Goal: Task Accomplishment & Management: Use online tool/utility

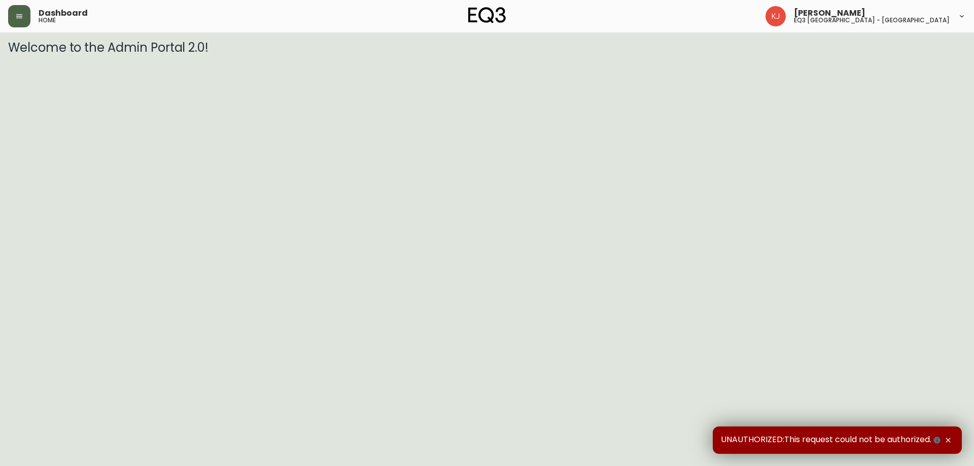
click at [15, 15] on button "button" at bounding box center [19, 16] width 22 height 22
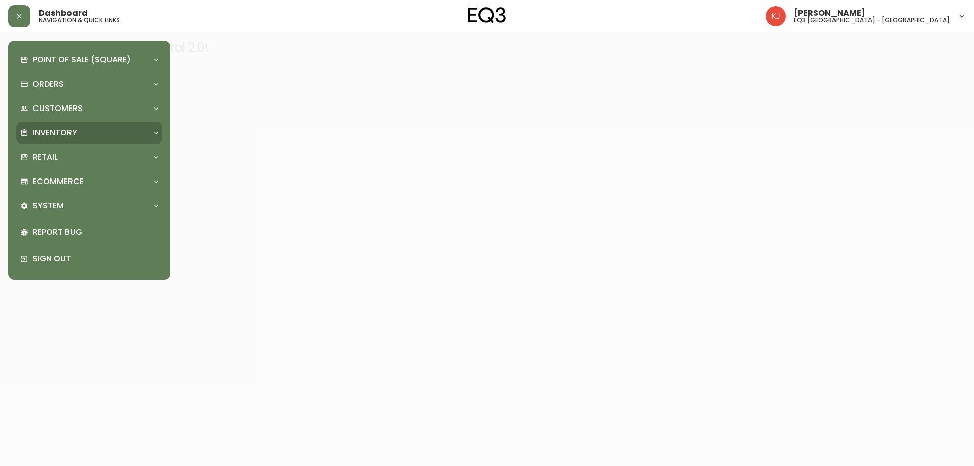
click at [64, 130] on p "Inventory" at bounding box center [54, 132] width 45 height 11
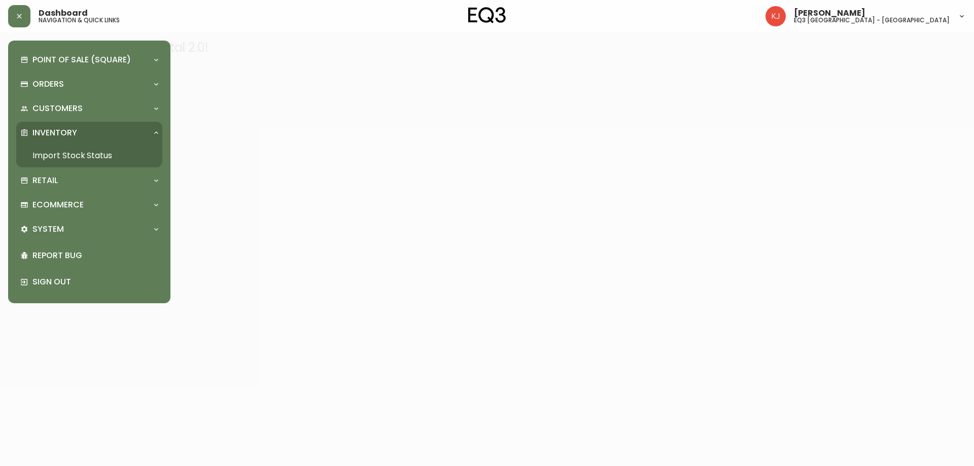
click at [58, 157] on link "Import Stock Status" at bounding box center [89, 155] width 146 height 23
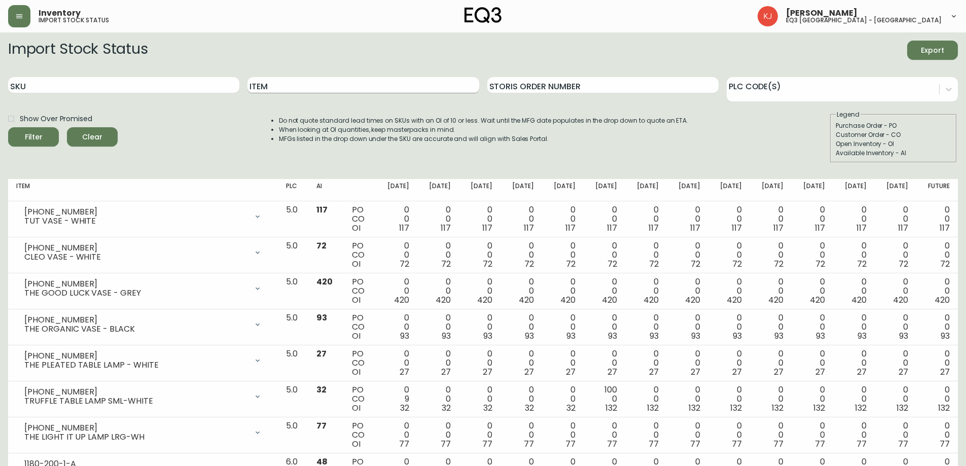
click at [306, 85] on input "Item" at bounding box center [362, 85] width 231 height 16
click at [8, 127] on button "Filter" at bounding box center [33, 136] width 51 height 19
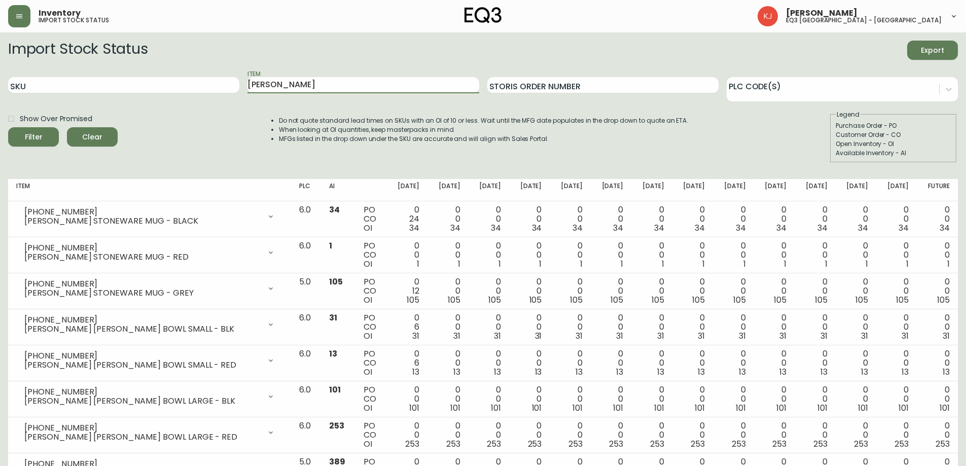
drag, startPoint x: 299, startPoint y: 86, endPoint x: 40, endPoint y: 50, distance: 261.1
click at [25, 42] on form "Import Stock Status Export SKU Item GARRIDO Storis Order Number PLC Code(s) Sho…" at bounding box center [483, 102] width 950 height 122
click at [8, 127] on button "Filter" at bounding box center [33, 136] width 51 height 19
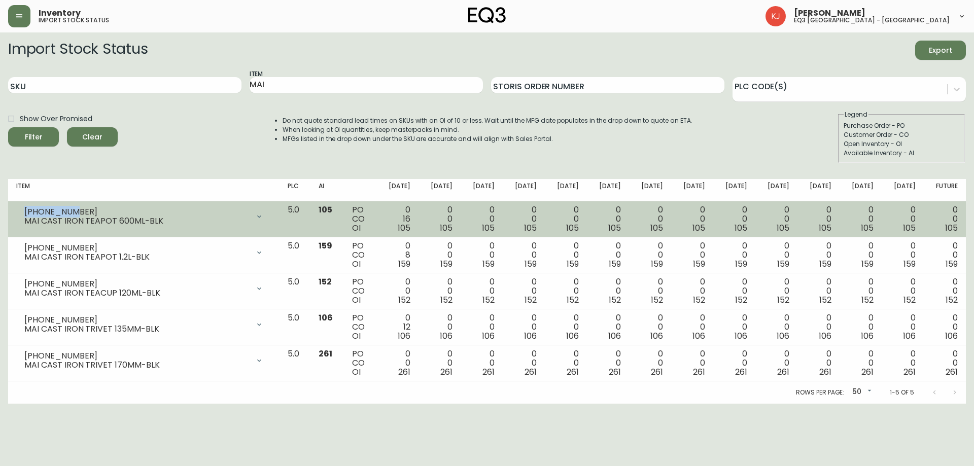
drag, startPoint x: 55, startPoint y: 209, endPoint x: 25, endPoint y: 209, distance: 29.9
click at [25, 209] on div "3110-054-1" at bounding box center [136, 211] width 225 height 9
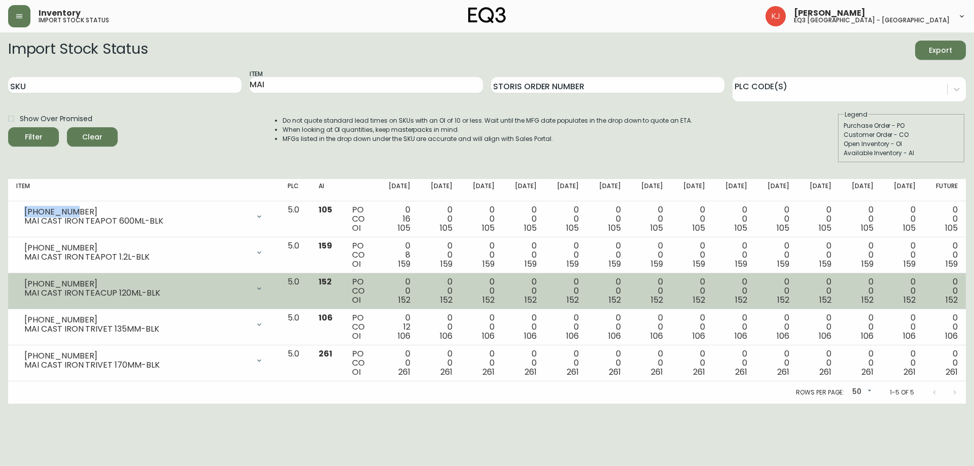
copy div "3110-054-1"
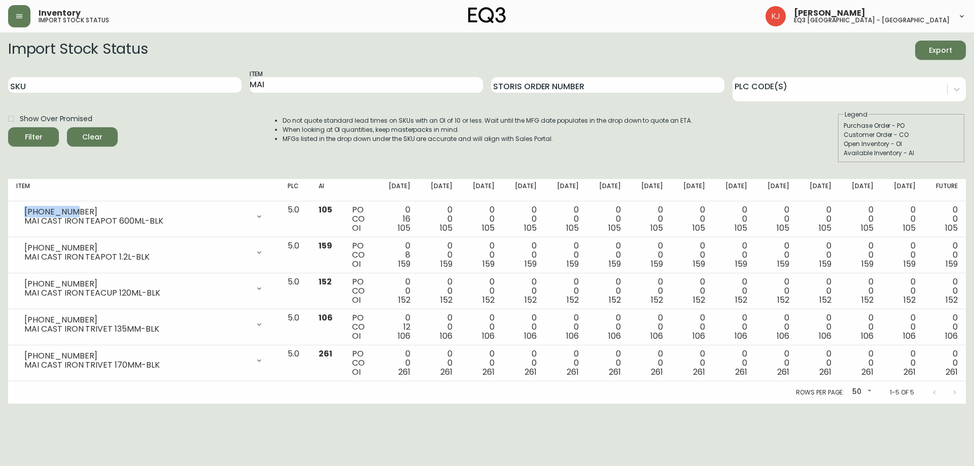
click at [659, 136] on li "MFGs listed in the drop down under the SKU are accurate and will align with Sal…" at bounding box center [487, 138] width 410 height 9
click at [308, 85] on input "MAI" at bounding box center [366, 85] width 233 height 16
click at [307, 85] on input "MAI" at bounding box center [366, 85] width 233 height 16
type input "M"
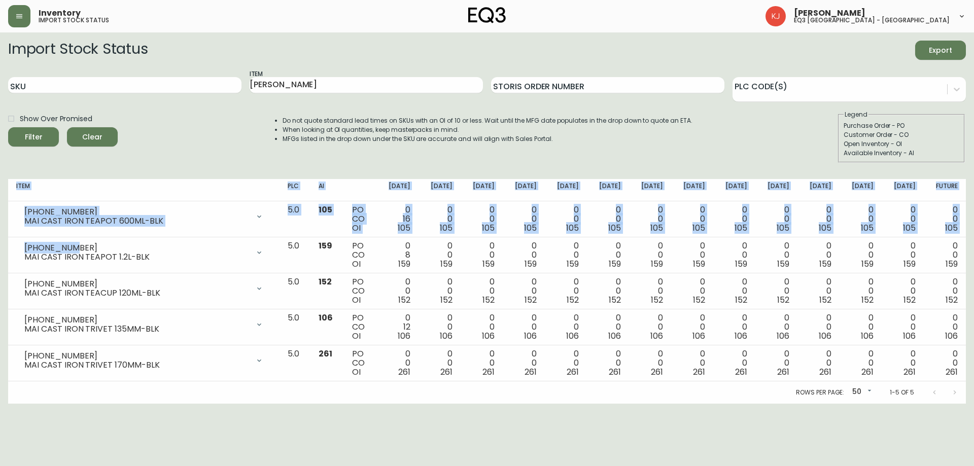
drag, startPoint x: 33, startPoint y: 248, endPoint x: 0, endPoint y: 249, distance: 33.0
click at [0, 249] on main "Import Stock Status Export SKU Item LINDY Storis Order Number PLC Code(s) Show …" at bounding box center [487, 217] width 974 height 371
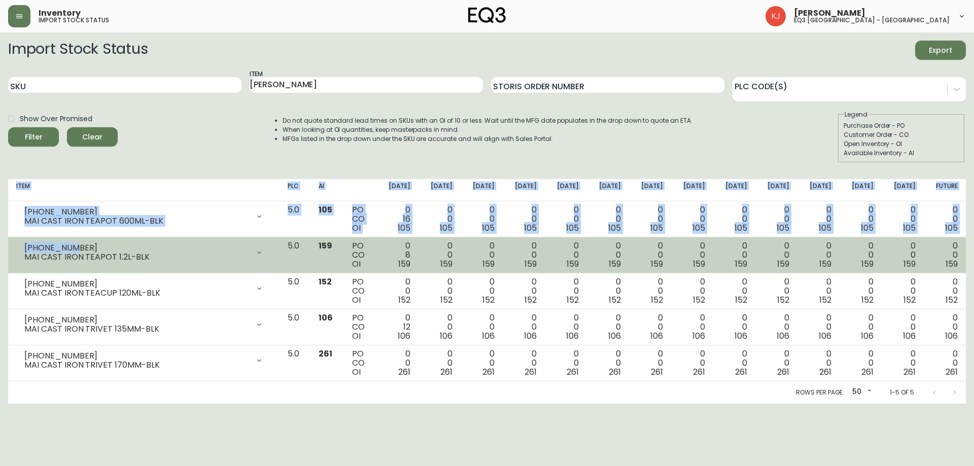
click at [88, 245] on div "3110-055-1" at bounding box center [136, 247] width 225 height 9
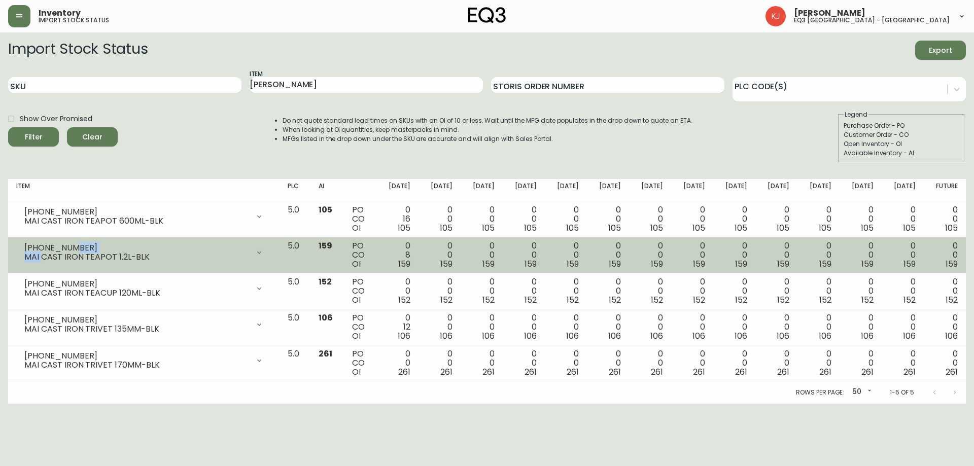
drag, startPoint x: 67, startPoint y: 251, endPoint x: 41, endPoint y: 249, distance: 27.0
click at [41, 251] on div "3110-055-1" at bounding box center [136, 247] width 225 height 9
click at [41, 249] on div "3110-055-1" at bounding box center [136, 247] width 225 height 9
drag, startPoint x: 23, startPoint y: 245, endPoint x: 54, endPoint y: 245, distance: 30.9
click at [54, 245] on div "3110-055-1 MAI CAST IRON TEAPOT 1.2L-BLK" at bounding box center [143, 252] width 255 height 22
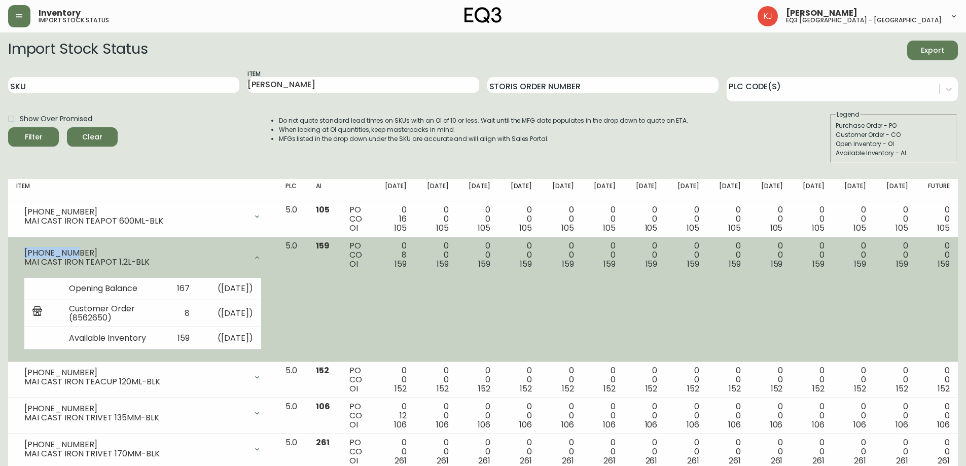
drag, startPoint x: 70, startPoint y: 252, endPoint x: 25, endPoint y: 253, distance: 45.1
click at [25, 253] on div "3110-055-1" at bounding box center [135, 253] width 223 height 9
copy div "3110-055-1"
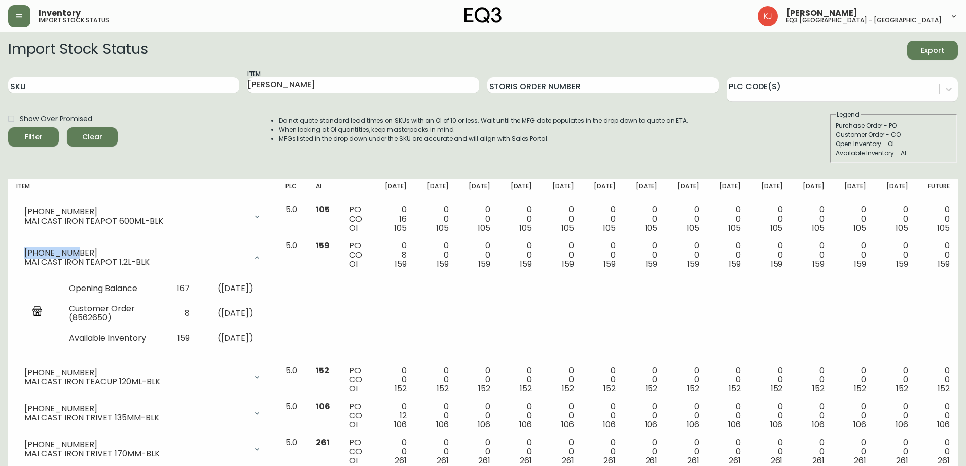
click at [639, 141] on li "MFGs listed in the drop down under the SKU are accurate and will align with Sal…" at bounding box center [484, 138] width 410 height 9
click at [368, 82] on input "LINDY" at bounding box center [362, 85] width 231 height 16
click at [8, 127] on button "Filter" at bounding box center [33, 136] width 51 height 19
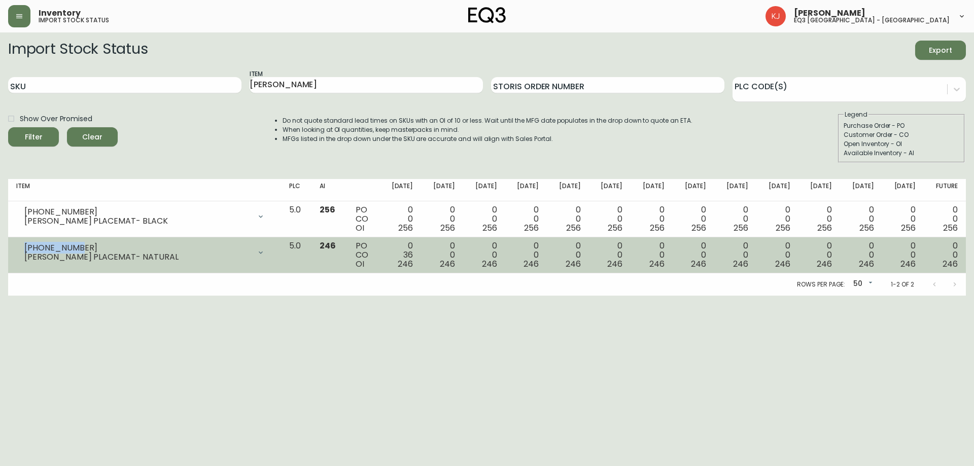
drag, startPoint x: 78, startPoint y: 249, endPoint x: 17, endPoint y: 247, distance: 60.9
click at [17, 247] on div "3110-9048-8 LINDY PLACEMAT- NATURAL" at bounding box center [144, 252] width 257 height 22
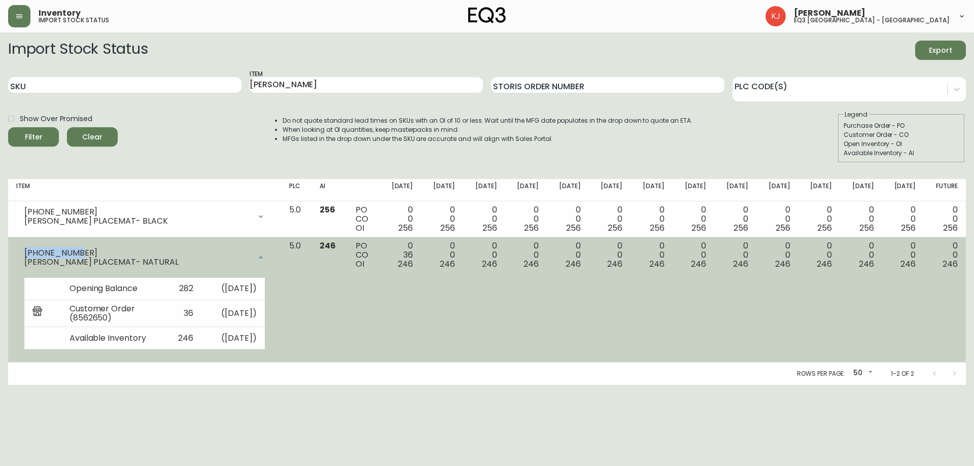
copy div "3110-9048-8"
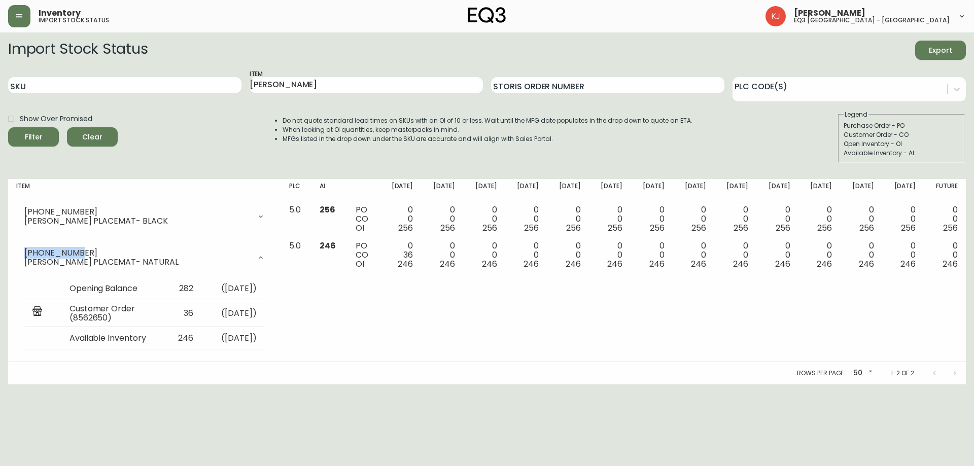
click at [109, 55] on h2 "Import Stock Status" at bounding box center [77, 50] width 139 height 19
drag, startPoint x: 284, startPoint y: 85, endPoint x: 165, endPoint y: 87, distance: 119.2
click at [207, 86] on div "SKU Item LINDY Storis Order Number PLC Code(s)" at bounding box center [487, 85] width 958 height 33
click at [8, 127] on button "Filter" at bounding box center [33, 136] width 51 height 19
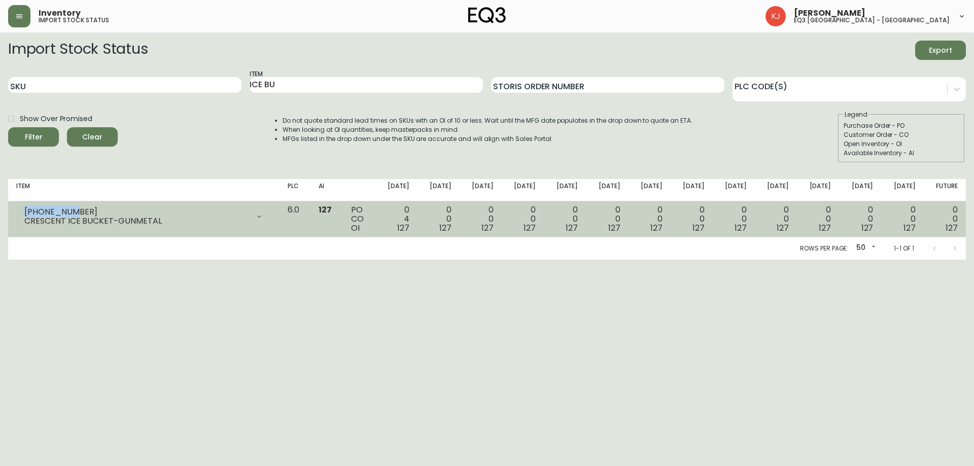
drag, startPoint x: 68, startPoint y: 209, endPoint x: 25, endPoint y: 207, distance: 43.2
click at [25, 207] on div "3110-827-1" at bounding box center [136, 211] width 225 height 9
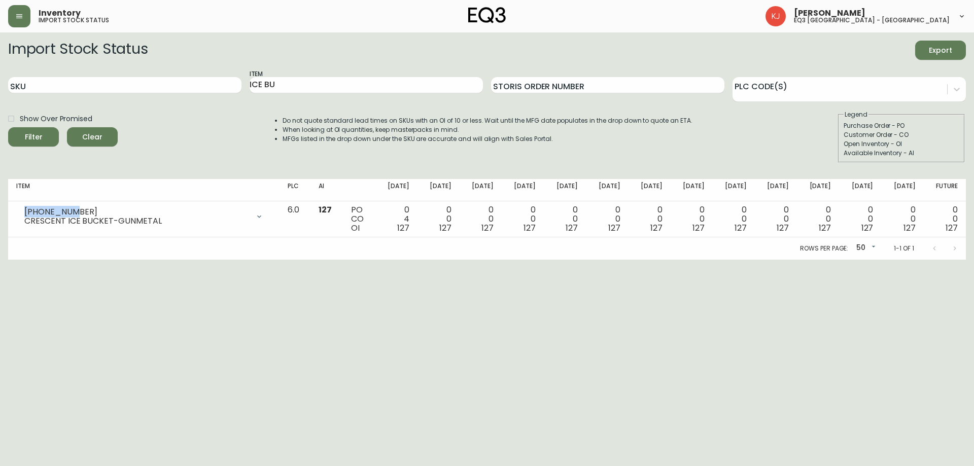
copy div "3110-827-1"
drag, startPoint x: 338, startPoint y: 86, endPoint x: 134, endPoint y: 36, distance: 210.1
click at [173, 58] on form "Import Stock Status Export SKU Item ICE BU Storis Order Number PLC Code(s) Show…" at bounding box center [487, 102] width 958 height 122
click at [8, 127] on button "Filter" at bounding box center [33, 136] width 51 height 19
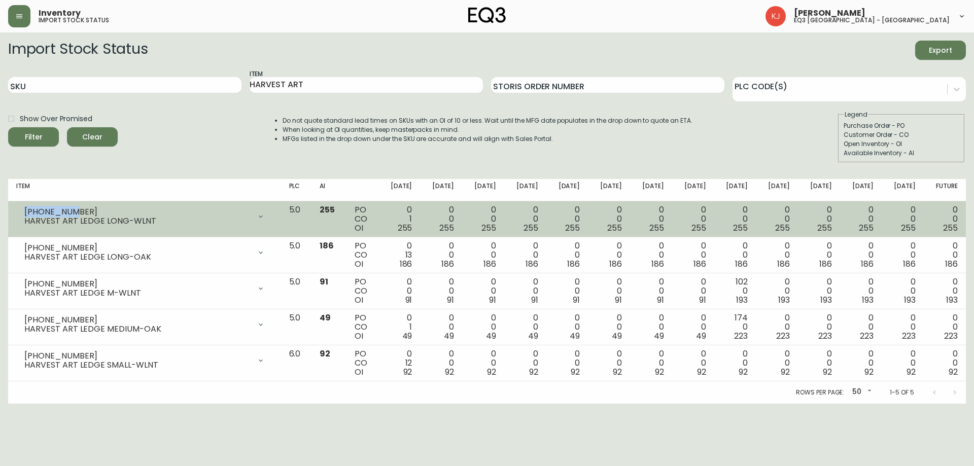
drag, startPoint x: 69, startPoint y: 211, endPoint x: 19, endPoint y: 205, distance: 50.6
click at [19, 205] on div "3140-812-7 HARVEST ART LEDGE LONG-WLNT" at bounding box center [144, 216] width 257 height 22
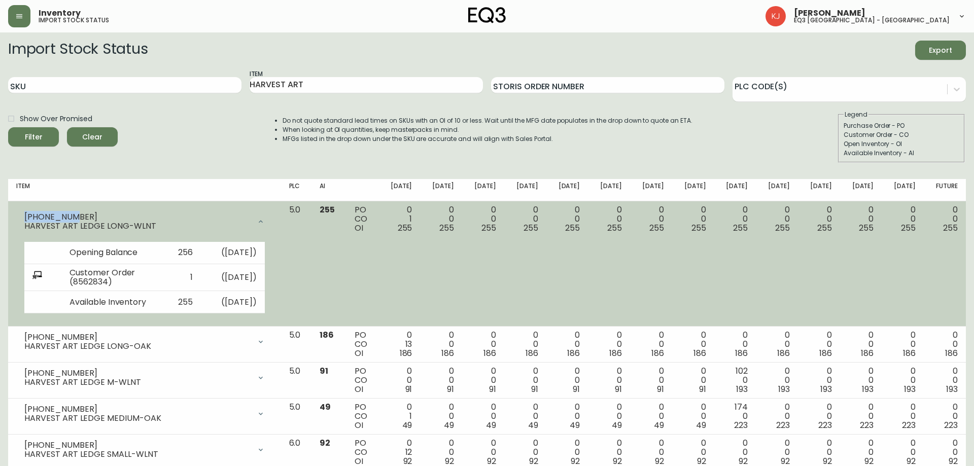
copy div "3140-812-7"
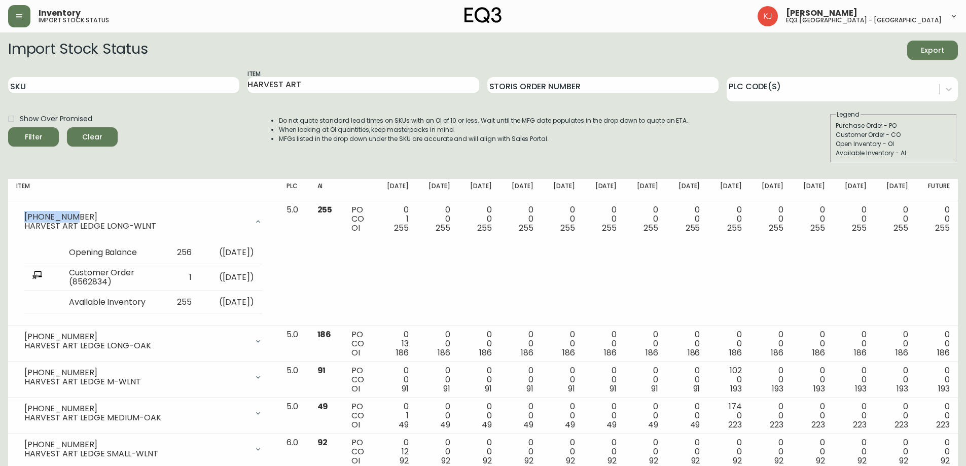
click at [136, 113] on div "Show Over Promised Filter Clear Do not quote standard lead times on SKUs with a…" at bounding box center [483, 136] width 950 height 53
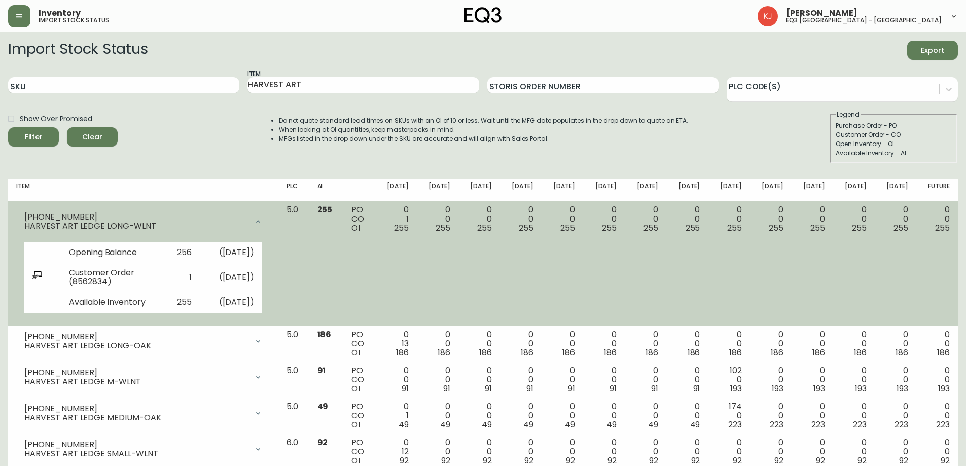
click at [268, 221] on div at bounding box center [258, 221] width 20 height 20
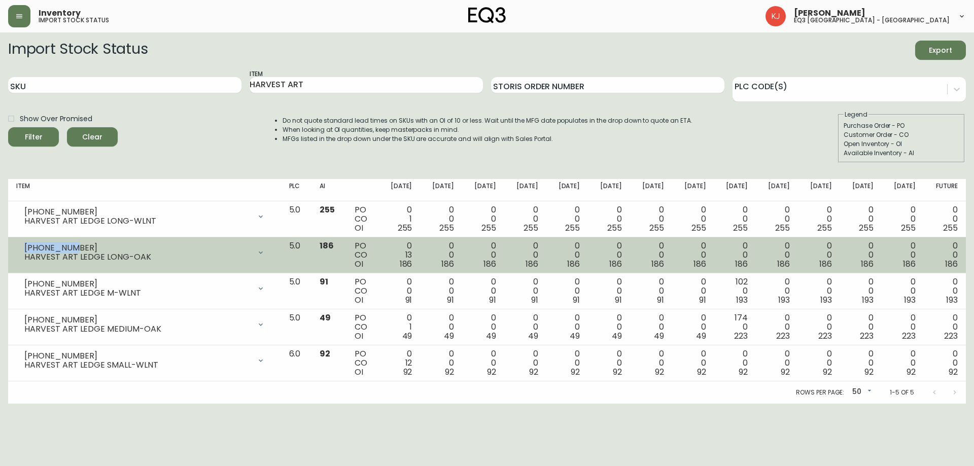
drag, startPoint x: 43, startPoint y: 245, endPoint x: 20, endPoint y: 244, distance: 22.3
click at [20, 244] on div "3140-812-8 HARVEST ART LEDGE LONG-OAK" at bounding box center [144, 252] width 257 height 22
copy div "3140-812-8"
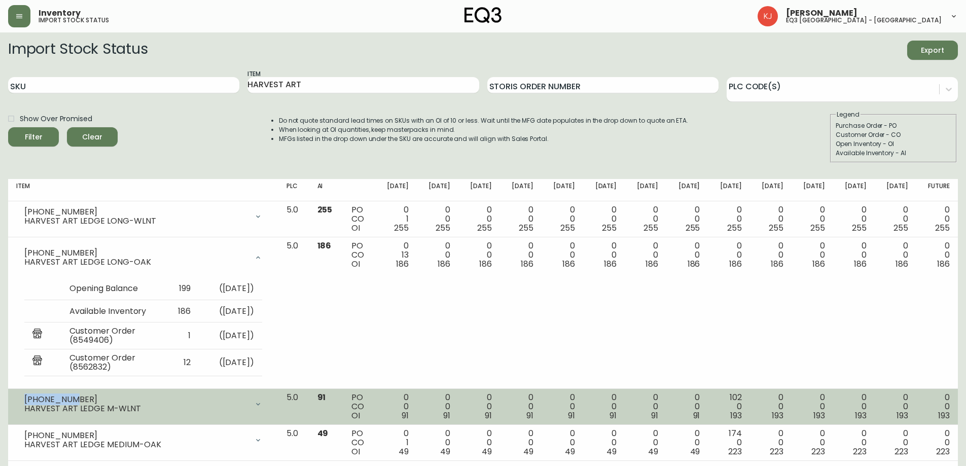
drag, startPoint x: 68, startPoint y: 398, endPoint x: 23, endPoint y: 396, distance: 45.2
click at [23, 396] on div "3140-813-7 HARVEST ART LEDGE M-WLNT" at bounding box center [143, 404] width 254 height 22
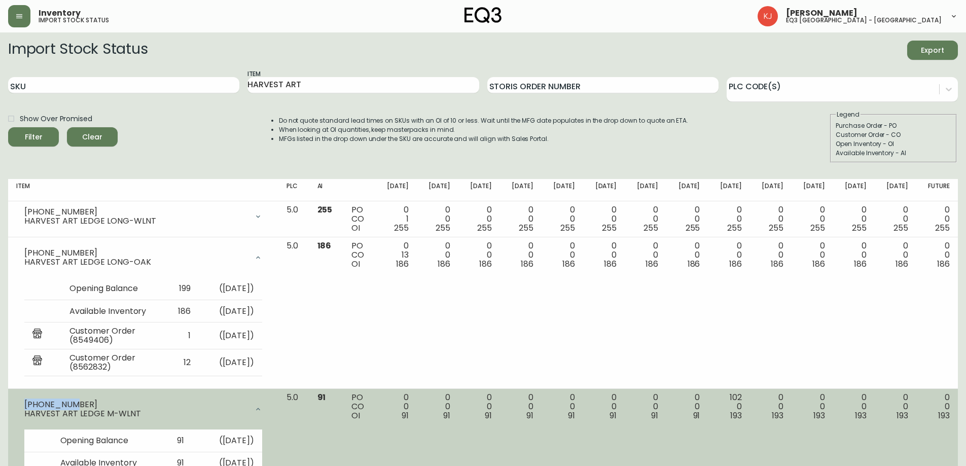
copy div "3140-813-7"
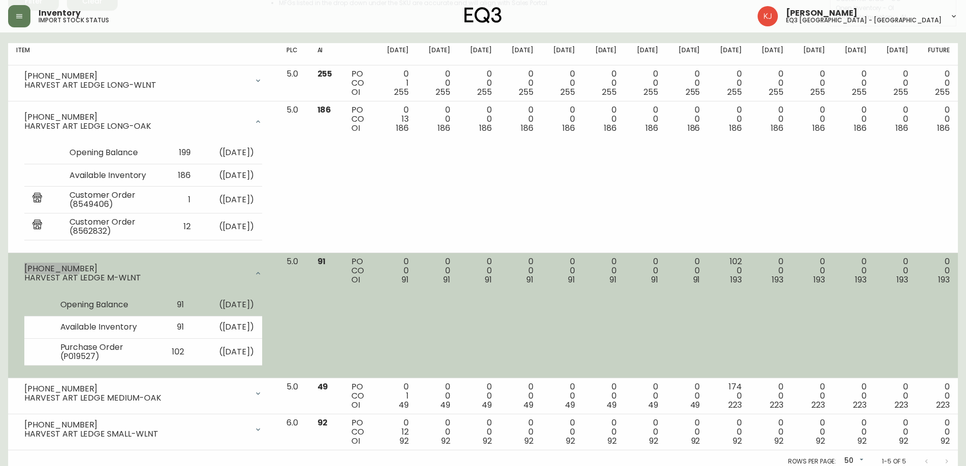
scroll to position [143, 0]
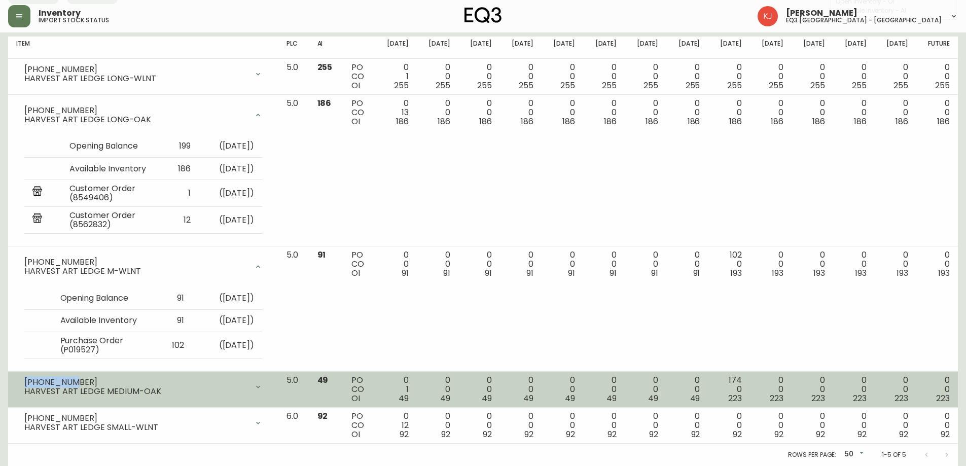
drag, startPoint x: 82, startPoint y: 380, endPoint x: 23, endPoint y: 378, distance: 58.4
click at [23, 378] on div "3140-813-8 HARVEST ART LEDGE MEDIUM-OAK" at bounding box center [143, 387] width 254 height 22
copy div "3140-813-8"
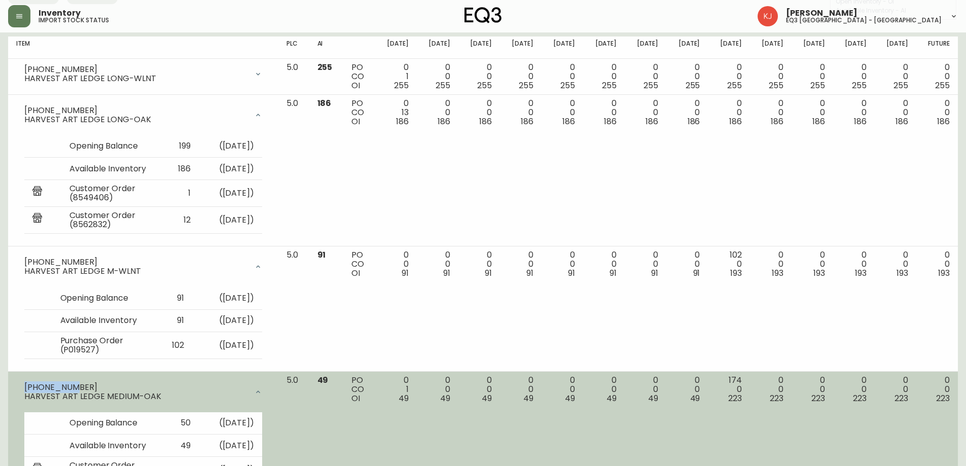
click at [262, 392] on icon at bounding box center [258, 392] width 8 height 8
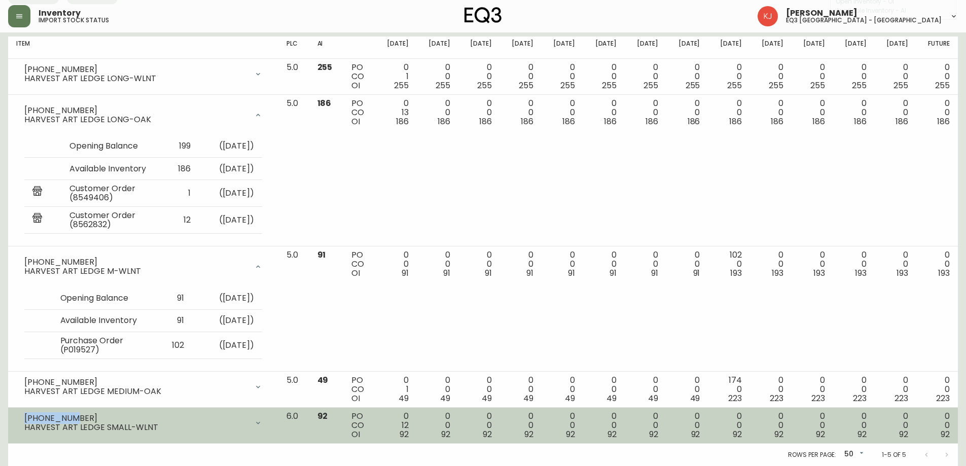
drag, startPoint x: 69, startPoint y: 420, endPoint x: 24, endPoint y: 419, distance: 45.1
click at [24, 419] on div "3140-814-7 HARVEST ART LEDGE SMALL-WLNT" at bounding box center [143, 423] width 254 height 22
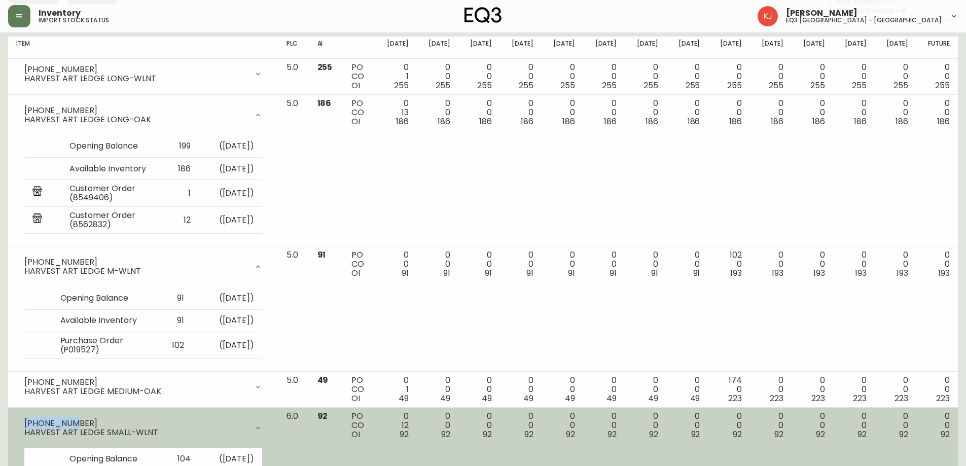
copy div "3140-814-7"
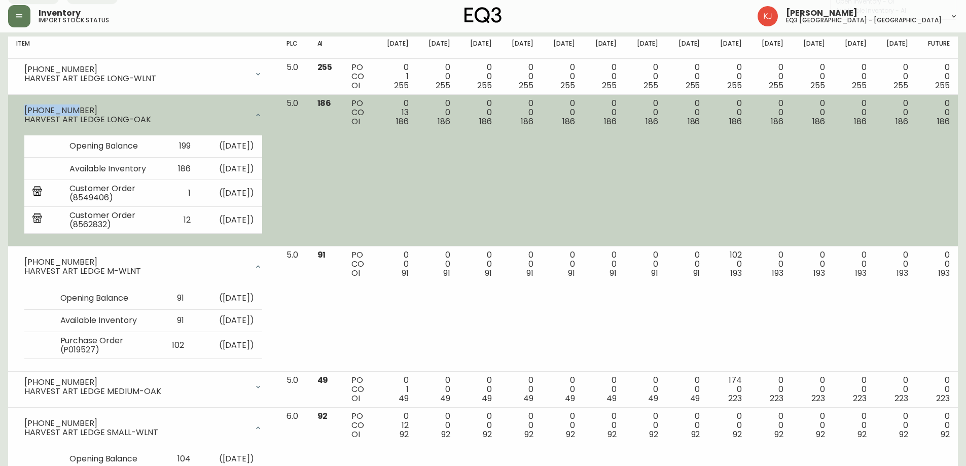
drag, startPoint x: 72, startPoint y: 111, endPoint x: 25, endPoint y: 111, distance: 46.7
click at [26, 111] on div "3140-812-8" at bounding box center [136, 110] width 224 height 9
copy div "3140-812-8"
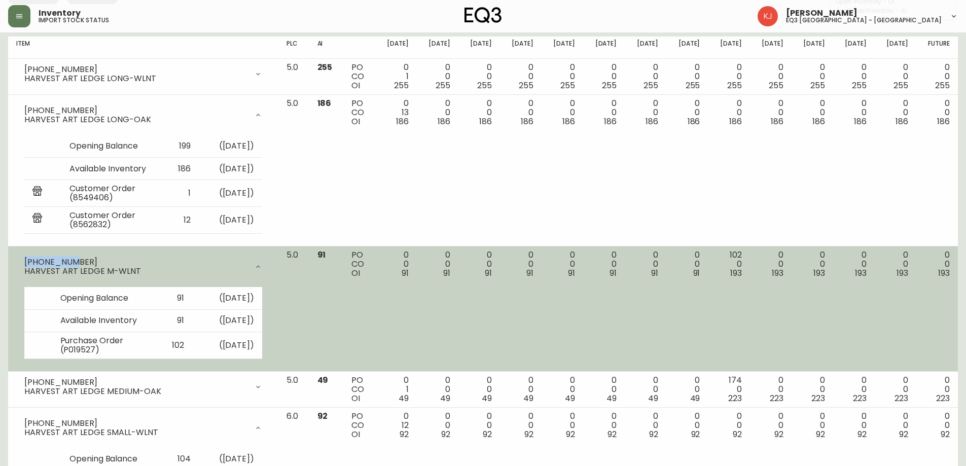
drag, startPoint x: 72, startPoint y: 261, endPoint x: 10, endPoint y: 260, distance: 62.4
click at [10, 260] on td "3140-813-7 HARVEST ART LEDGE M-WLNT Opening Balance 91 ( Aug 28, 2025 ) Availab…" at bounding box center [143, 308] width 270 height 125
click at [79, 254] on div "3140-813-7 HARVEST ART LEDGE M-WLNT" at bounding box center [143, 267] width 254 height 32
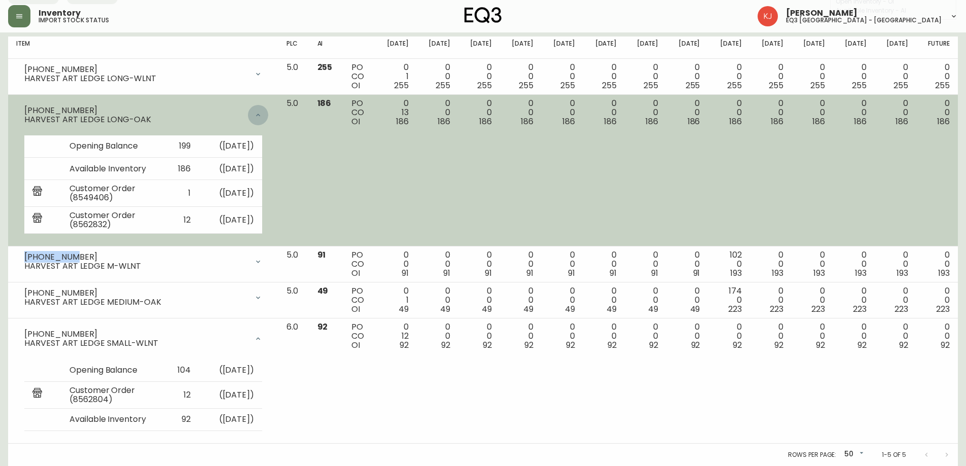
click at [268, 116] on div at bounding box center [258, 115] width 20 height 20
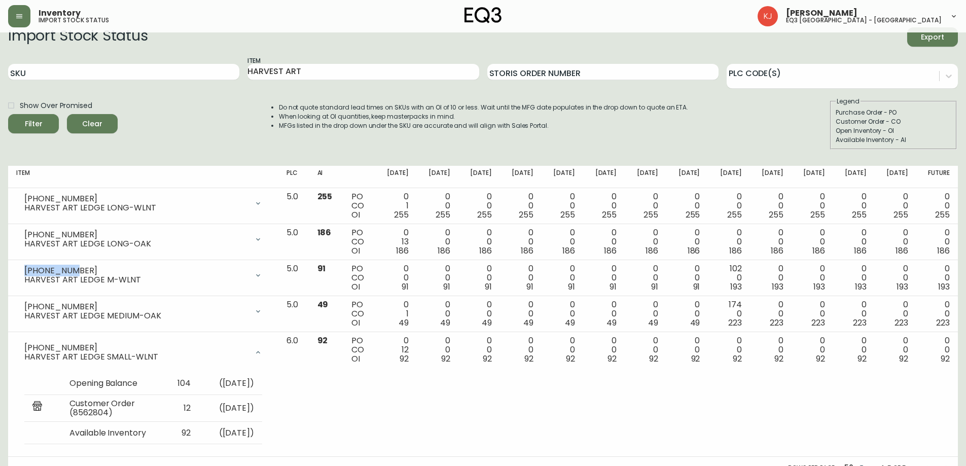
scroll to position [0, 0]
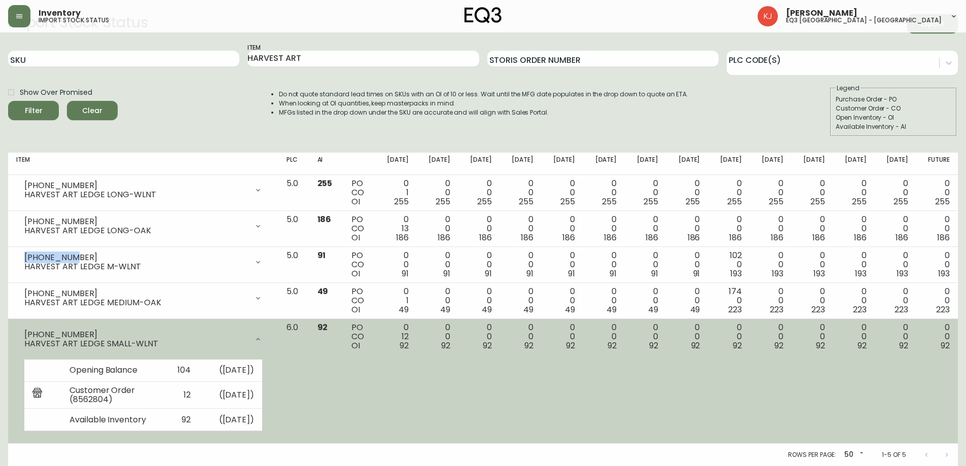
click at [232, 329] on div "3140-814-7 HARVEST ART LEDGE SMALL-WLNT" at bounding box center [143, 339] width 254 height 32
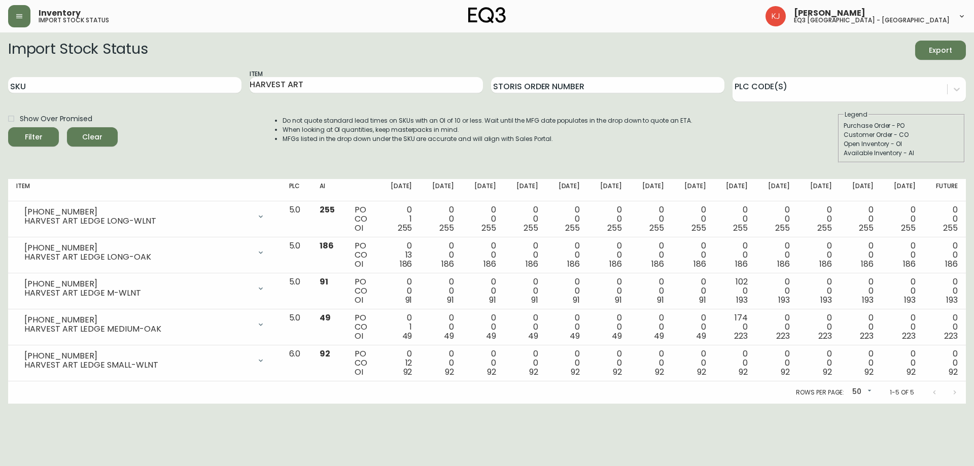
click at [357, 126] on li "When looking at OI quantities, keep masterpacks in mind." at bounding box center [487, 129] width 410 height 9
drag, startPoint x: 327, startPoint y: 86, endPoint x: 0, endPoint y: 39, distance: 330.0
click at [0, 54] on main "Import Stock Status Export SKU Item HARVEST ART Storis Order Number PLC Code(s)…" at bounding box center [487, 217] width 974 height 371
click at [8, 127] on button "Filter" at bounding box center [33, 136] width 51 height 19
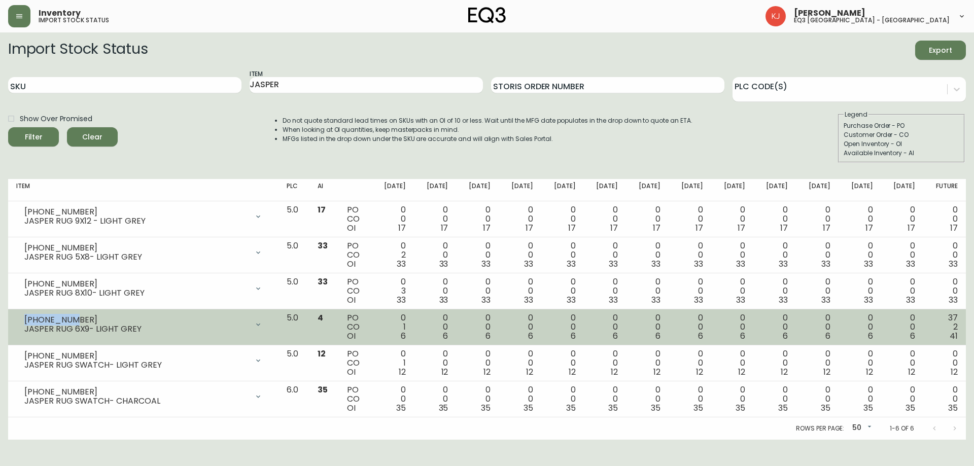
drag, startPoint x: 76, startPoint y: 323, endPoint x: 25, endPoint y: 318, distance: 51.4
click at [25, 318] on div "3190-791-0" at bounding box center [136, 319] width 224 height 9
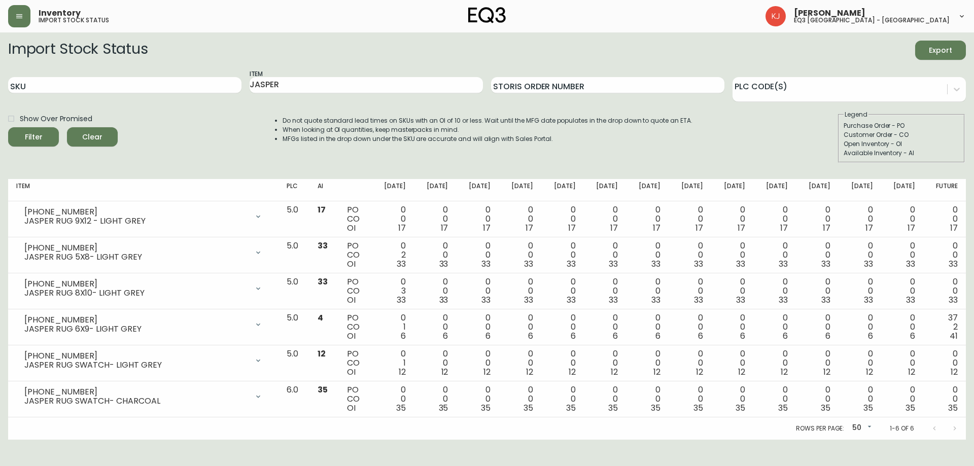
drag, startPoint x: 106, startPoint y: 62, endPoint x: 137, endPoint y: 74, distance: 32.9
click at [106, 62] on form "Import Stock Status Export SKU Item JASPER Storis Order Number PLC Code(s) Show…" at bounding box center [487, 102] width 958 height 122
drag, startPoint x: 293, startPoint y: 86, endPoint x: 75, endPoint y: 90, distance: 218.1
click at [75, 90] on div "SKU Item JASPER Storis Order Number PLC Code(s)" at bounding box center [487, 85] width 958 height 33
click at [8, 127] on button "Filter" at bounding box center [33, 136] width 51 height 19
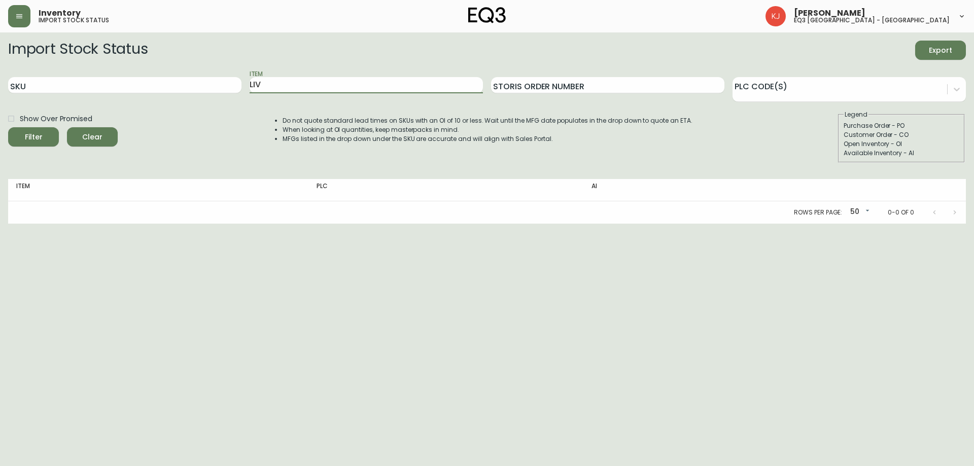
click at [8, 127] on button "Filter" at bounding box center [33, 136] width 51 height 19
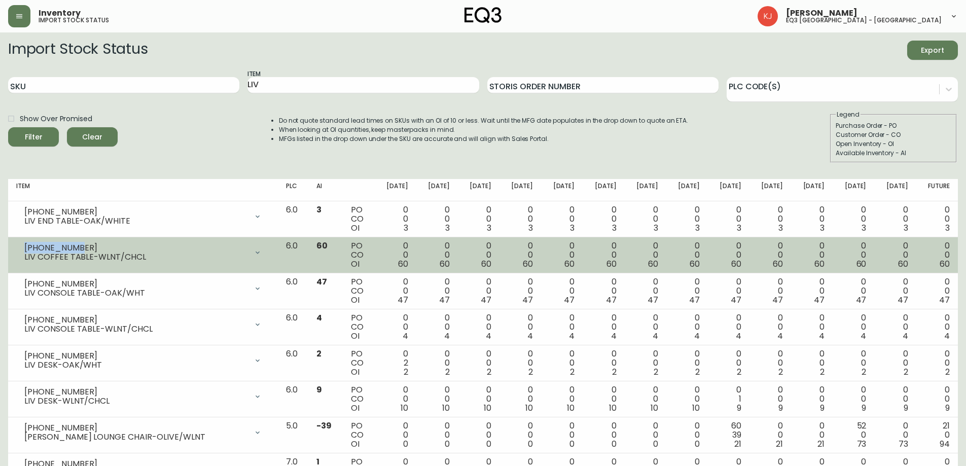
drag, startPoint x: 78, startPoint y: 248, endPoint x: 25, endPoint y: 251, distance: 52.8
click at [25, 251] on div "3020-651-13" at bounding box center [135, 247] width 223 height 9
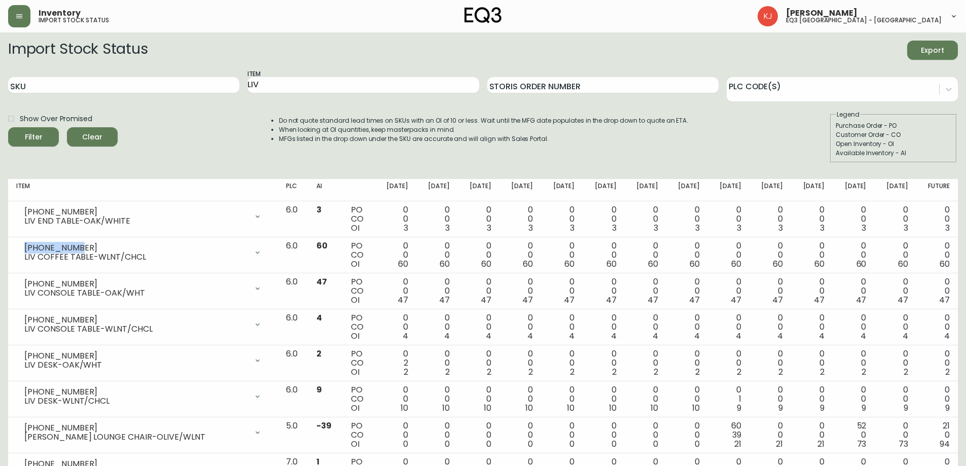
drag, startPoint x: 110, startPoint y: 152, endPoint x: 106, endPoint y: 164, distance: 12.8
click at [110, 152] on div "Show Over Promised Filter Clear" at bounding box center [63, 136] width 110 height 53
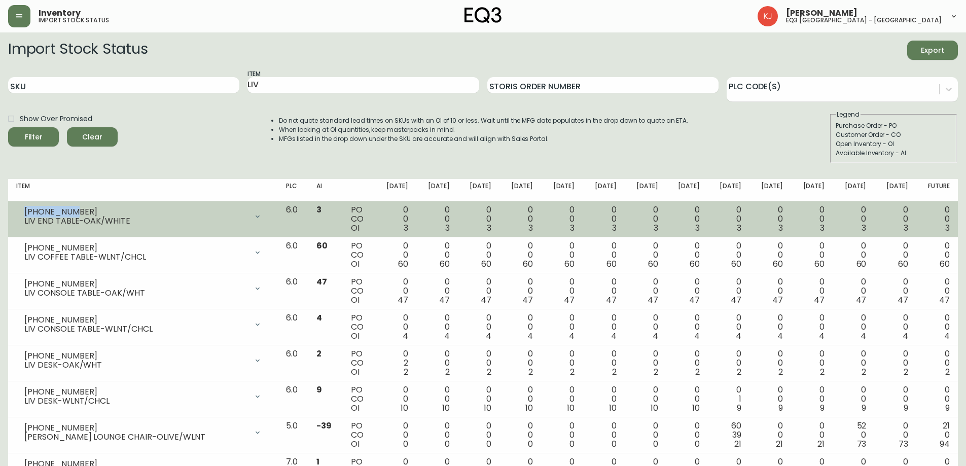
drag, startPoint x: 82, startPoint y: 207, endPoint x: 24, endPoint y: 207, distance: 58.3
click at [24, 207] on div "3020-650-1 LIV END TABLE-OAK/WHITE" at bounding box center [143, 216] width 254 height 22
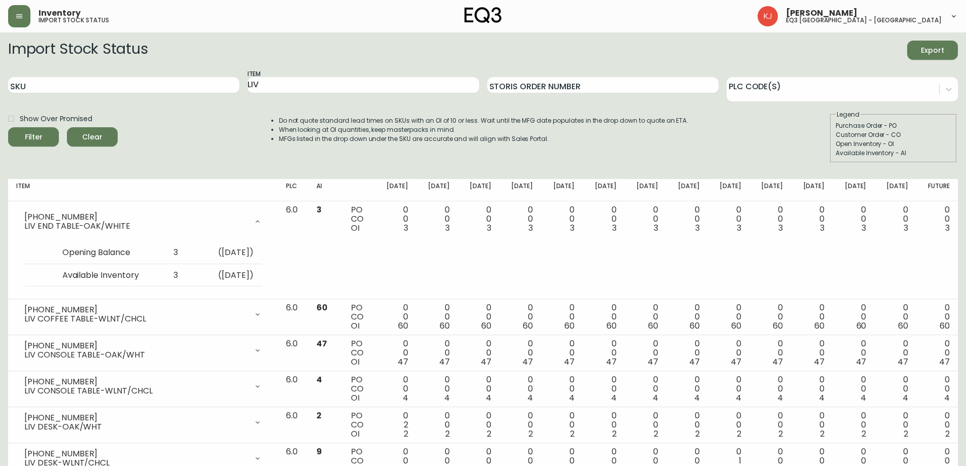
click at [74, 51] on h2 "Import Stock Status" at bounding box center [77, 50] width 139 height 19
click at [182, 77] on div "SKU Item LIV Storis Order Number PLC Code(s)" at bounding box center [483, 85] width 950 height 33
click at [8, 127] on button "Filter" at bounding box center [33, 136] width 51 height 19
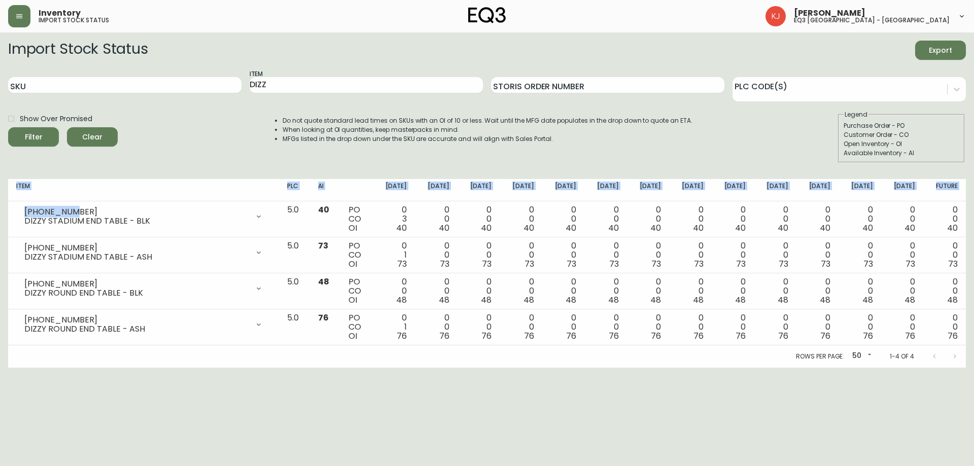
drag, startPoint x: 81, startPoint y: 209, endPoint x: 11, endPoint y: 194, distance: 72.2
click at [11, 194] on table "Item PLC AI Aug 29 Sep 05 Sep 12 Sep 19 Sep 26 Oct 03 Oct 10 Oct 17 Oct 24 Oct …" at bounding box center [487, 262] width 958 height 166
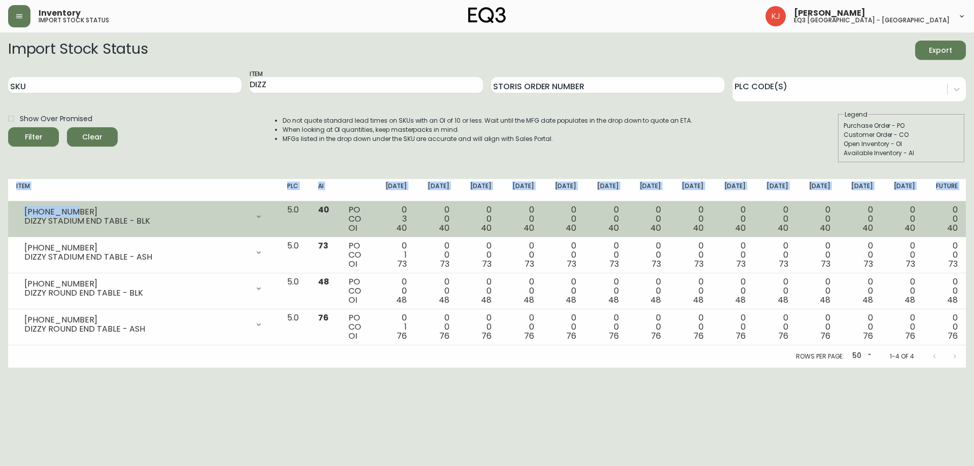
click at [24, 207] on div "3020-082-4" at bounding box center [136, 211] width 224 height 9
drag, startPoint x: 77, startPoint y: 211, endPoint x: 24, endPoint y: 210, distance: 53.3
click at [24, 210] on div "3020-082-4 DIZZY STADIUM END TABLE - BLK" at bounding box center [143, 216] width 255 height 22
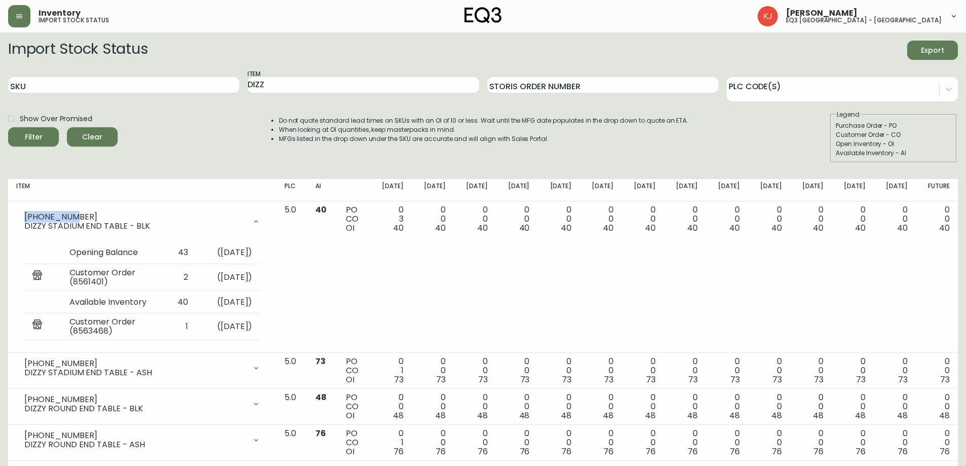
click at [818, 110] on form "Import Stock Status Export SKU Item DIZZ Storis Order Number PLC Code(s) Show O…" at bounding box center [483, 102] width 950 height 122
drag, startPoint x: 382, startPoint y: 86, endPoint x: 4, endPoint y: 63, distance: 379.5
click at [0, 61] on main "Import Stock Status Export SKU Item DIZZ Storis Order Number PLC Code(s) Show O…" at bounding box center [483, 257] width 966 height 451
click at [8, 127] on button "Filter" at bounding box center [33, 136] width 51 height 19
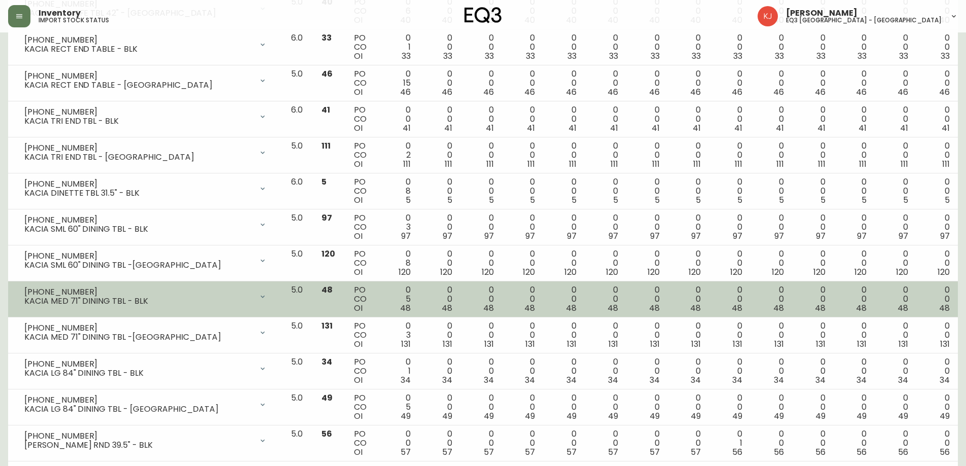
scroll to position [355, 0]
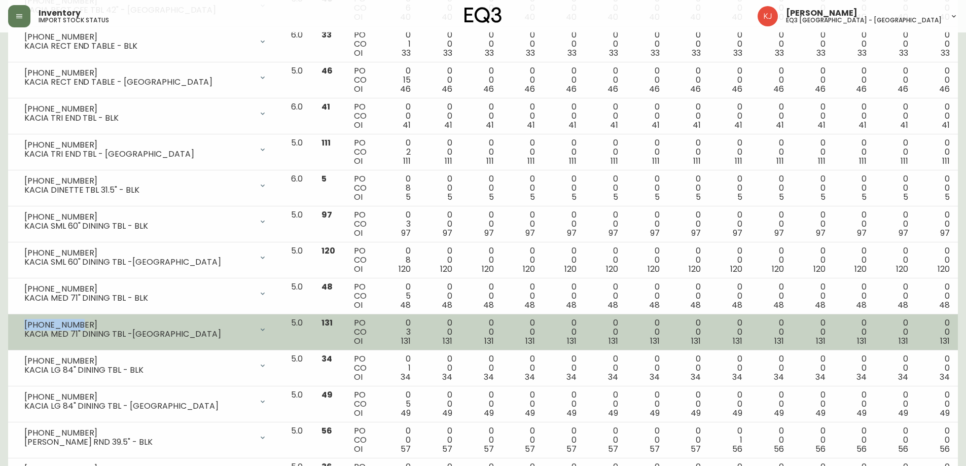
drag, startPoint x: 76, startPoint y: 325, endPoint x: 26, endPoint y: 320, distance: 50.5
click at [26, 321] on div "7110-300-49" at bounding box center [138, 325] width 228 height 9
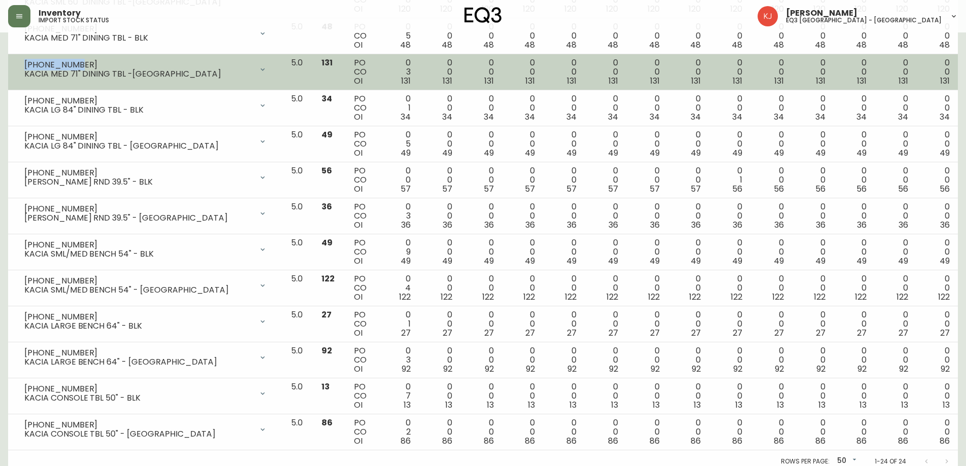
scroll to position [622, 0]
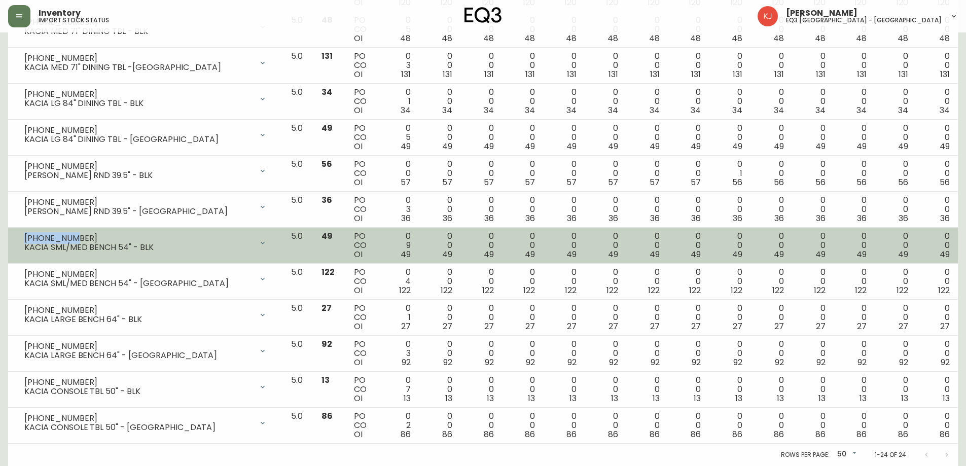
drag, startPoint x: 68, startPoint y: 235, endPoint x: 24, endPoint y: 233, distance: 43.7
click at [24, 234] on div "7110-349-1" at bounding box center [138, 238] width 228 height 9
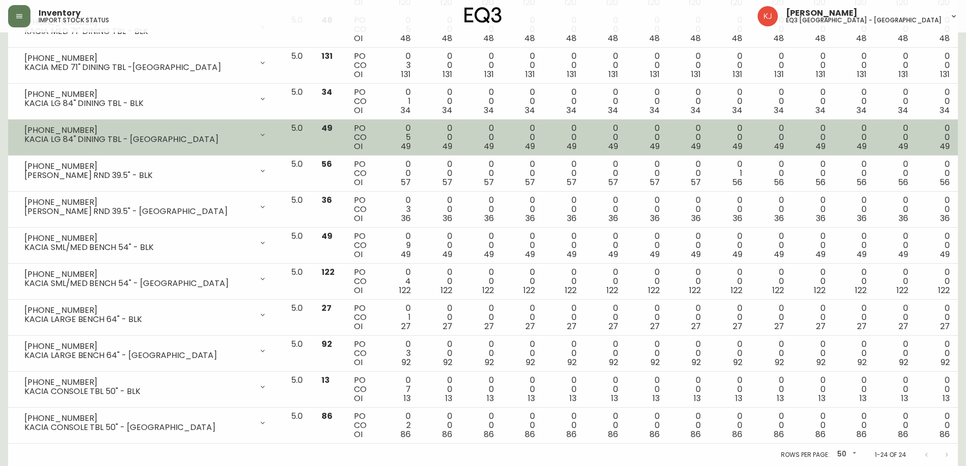
click at [90, 130] on div "7110-301-49" at bounding box center [138, 130] width 228 height 9
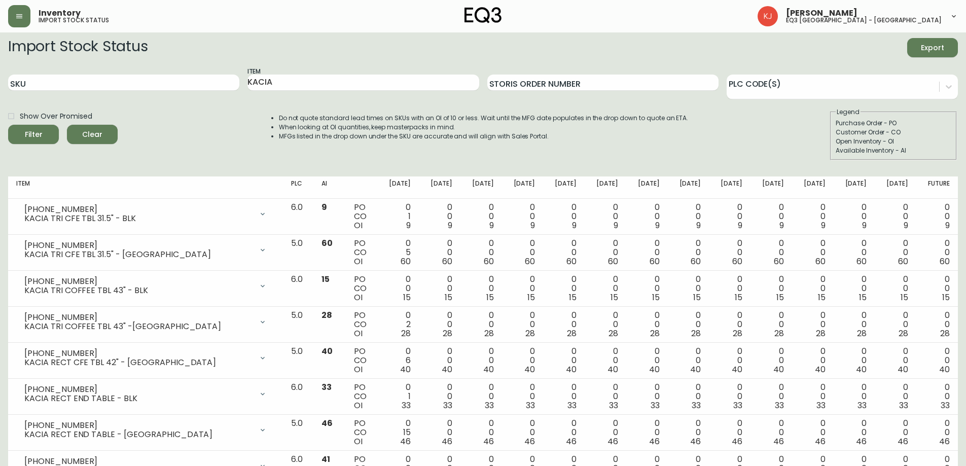
scroll to position [0, 0]
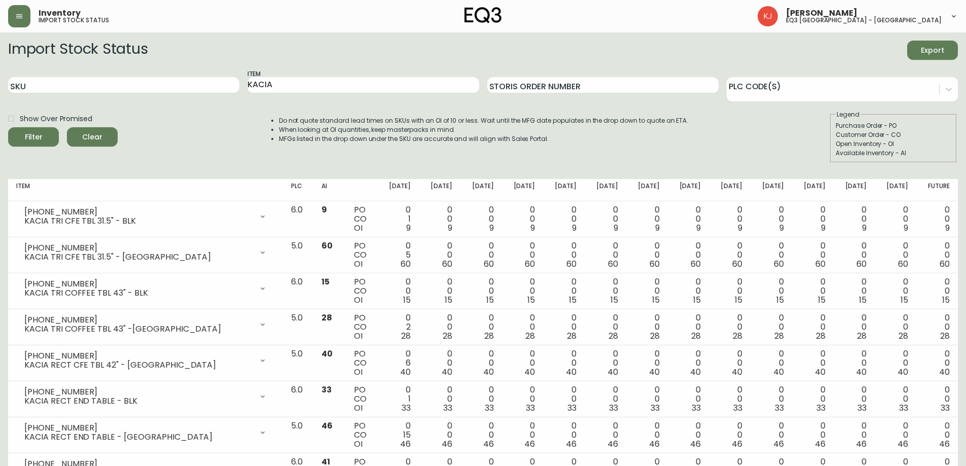
drag, startPoint x: 293, startPoint y: 86, endPoint x: 0, endPoint y: 64, distance: 293.4
type input "LYLA"
click at [8, 127] on button "Filter" at bounding box center [33, 136] width 51 height 19
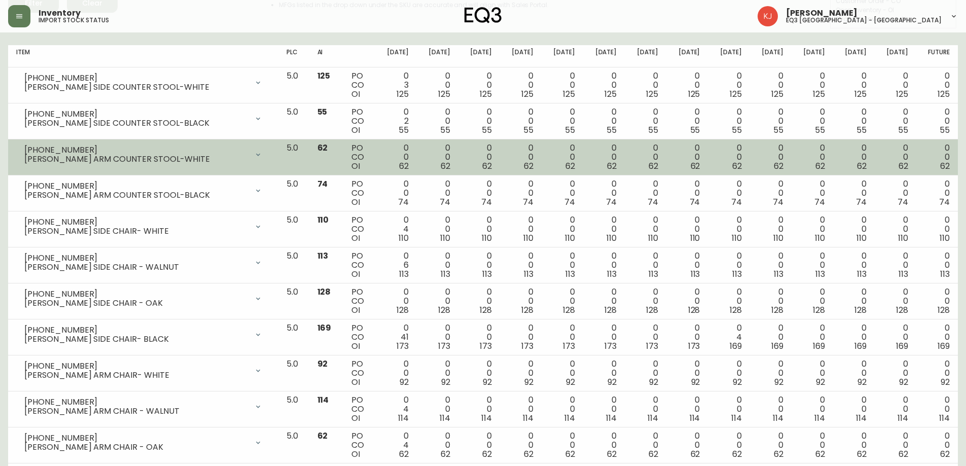
scroll to position [152, 0]
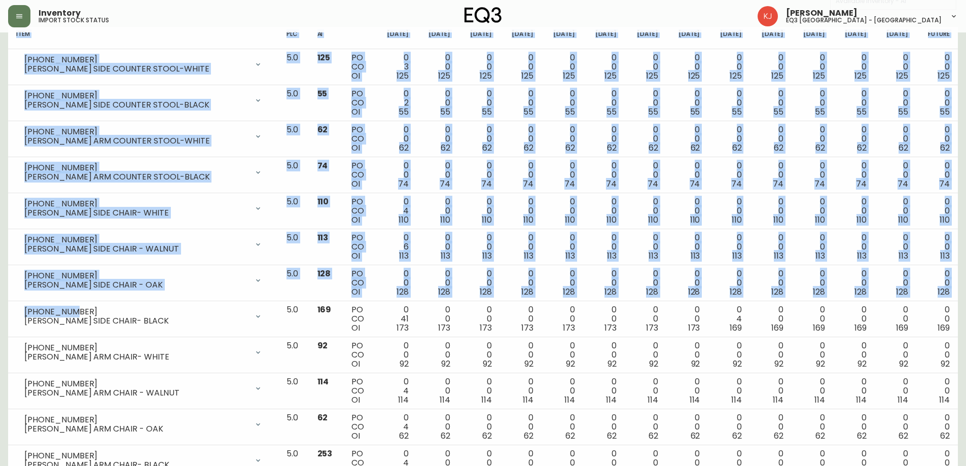
drag, startPoint x: 73, startPoint y: 311, endPoint x: 4, endPoint y: 306, distance: 68.6
click at [4, 306] on main "Import Stock Status Export SKU Item LYLA Storis Order Number PLC Code(s) Show O…" at bounding box center [483, 191] width 966 height 623
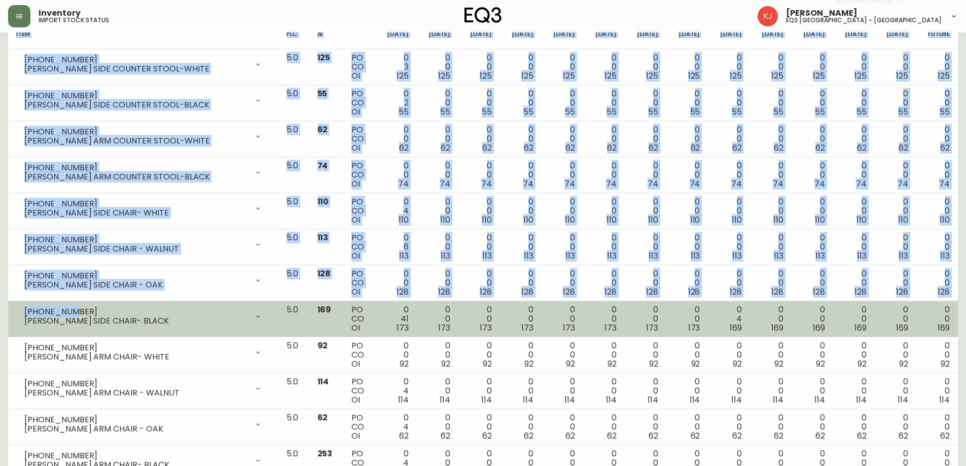
click at [79, 313] on div "3020-381-4" at bounding box center [136, 311] width 224 height 9
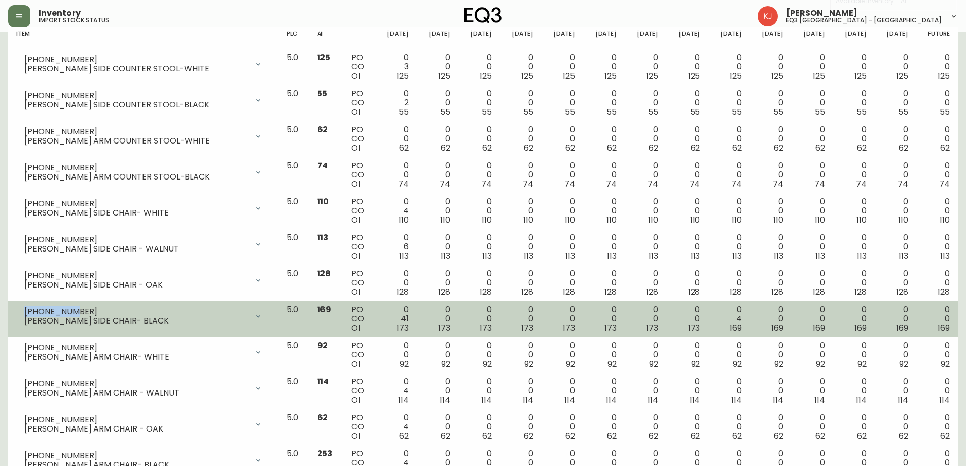
drag, startPoint x: 77, startPoint y: 312, endPoint x: 14, endPoint y: 313, distance: 62.9
click at [14, 313] on td "3020-381-4 LYLA SIDE CHAIR- BLACK Opening Balance 214 ( Aug 28, 2025 ) Availabl…" at bounding box center [143, 319] width 270 height 36
